Goal: Ask a question: Seek information or help from site administrators or community

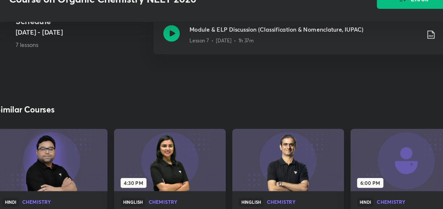
scroll to position [519, 0]
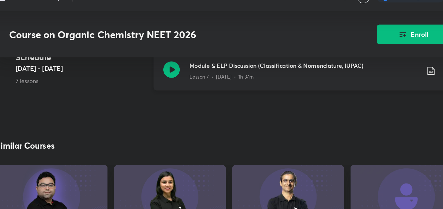
click at [172, 74] on icon at bounding box center [175, 69] width 13 height 13
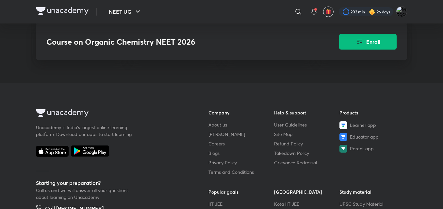
scroll to position [715, 0]
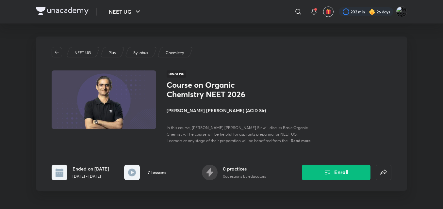
scroll to position [98, 0]
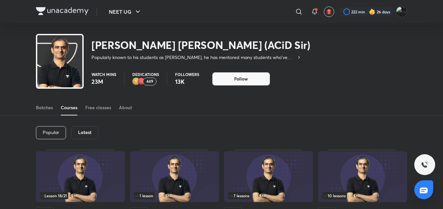
click at [91, 131] on h6 "Latest" at bounding box center [84, 132] width 13 height 5
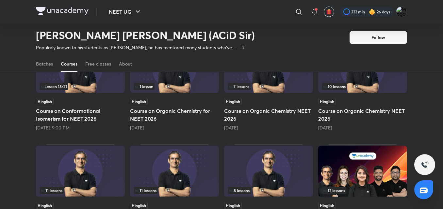
scroll to position [85, 0]
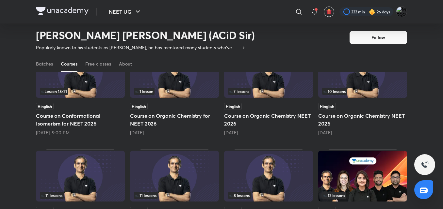
click at [102, 92] on div "Lesson 18 / 21" at bounding box center [80, 91] width 81 height 7
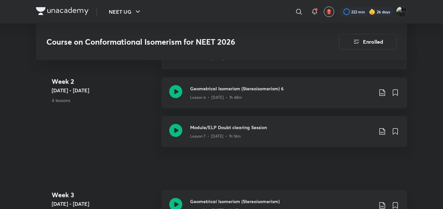
scroll to position [452, 0]
click at [176, 125] on icon at bounding box center [175, 130] width 13 height 13
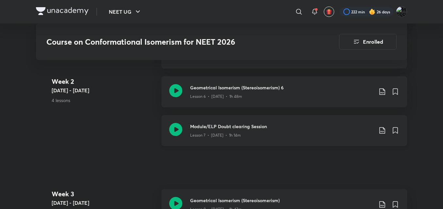
scroll to position [452, 0]
